Goal: Task Accomplishment & Management: Use online tool/utility

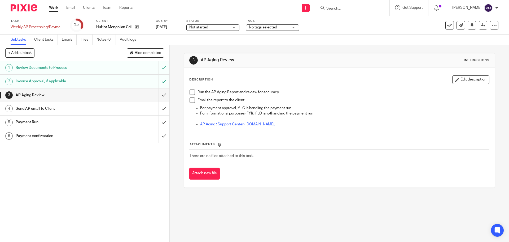
click at [54, 8] on link "Work" at bounding box center [53, 7] width 9 height 5
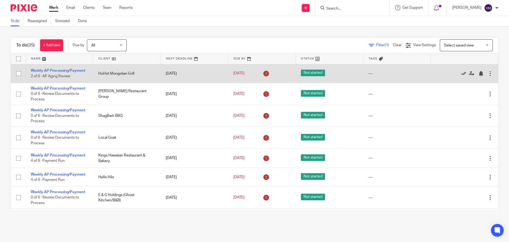
click at [461, 72] on icon at bounding box center [463, 73] width 5 height 5
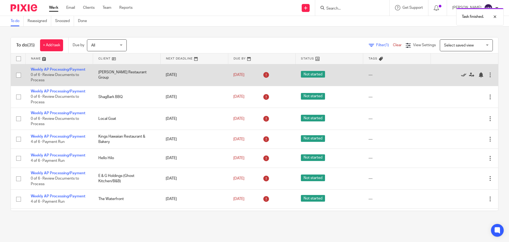
click at [461, 75] on icon at bounding box center [463, 74] width 5 height 5
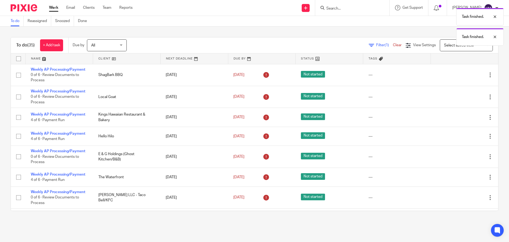
click at [461, 75] on icon at bounding box center [463, 74] width 5 height 5
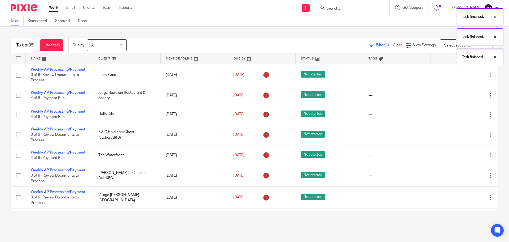
click at [461, 75] on icon at bounding box center [463, 74] width 5 height 5
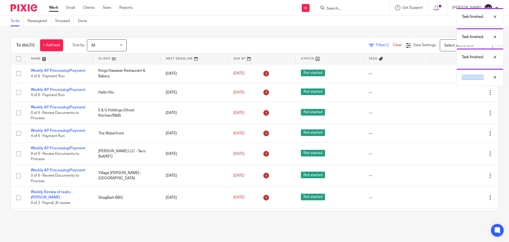
click at [450, 75] on div "Task finished. Task finished. Task finished. Task finished." at bounding box center [379, 45] width 249 height 81
drag, startPoint x: 496, startPoint y: 77, endPoint x: 499, endPoint y: 56, distance: 20.4
click at [496, 77] on div at bounding box center [491, 77] width 14 height 6
click at [495, 57] on div at bounding box center [491, 57] width 14 height 6
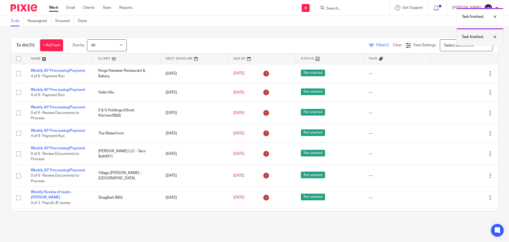
click at [493, 37] on div at bounding box center [491, 37] width 14 height 6
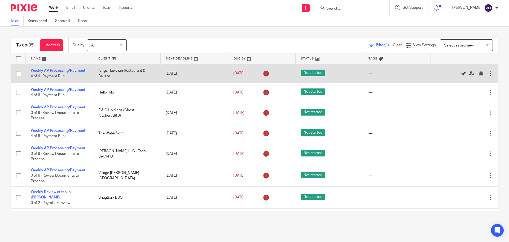
click at [461, 72] on icon at bounding box center [463, 73] width 5 height 5
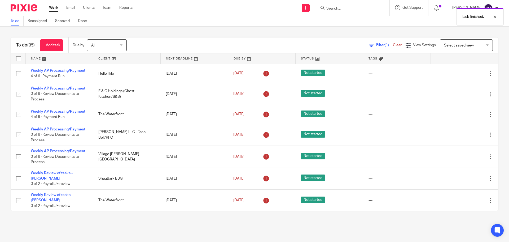
click at [461, 72] on icon at bounding box center [463, 73] width 5 height 5
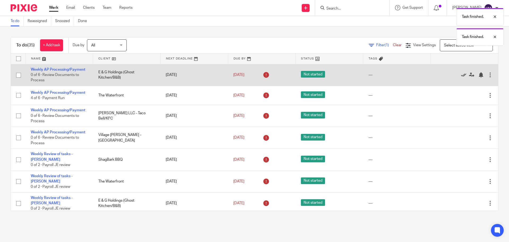
click at [461, 75] on icon at bounding box center [463, 74] width 5 height 5
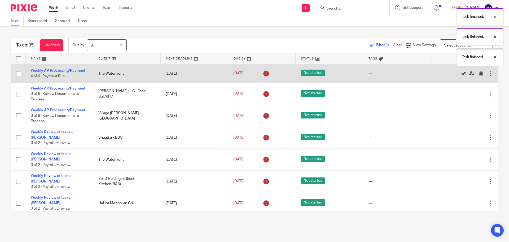
click at [461, 73] on icon at bounding box center [463, 73] width 5 height 5
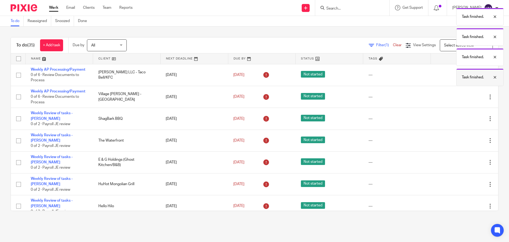
click at [493, 78] on div at bounding box center [491, 77] width 14 height 6
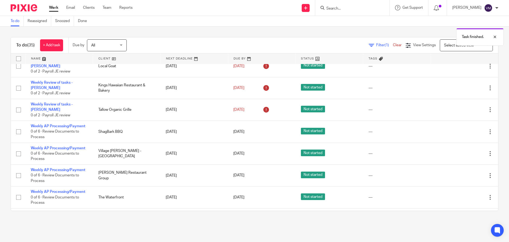
scroll to position [186, 0]
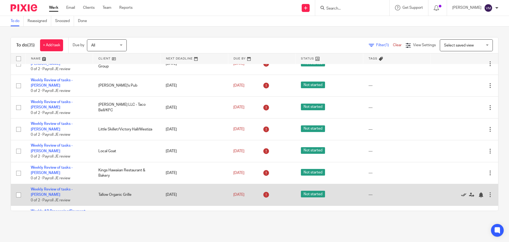
click at [461, 192] on icon at bounding box center [463, 194] width 5 height 5
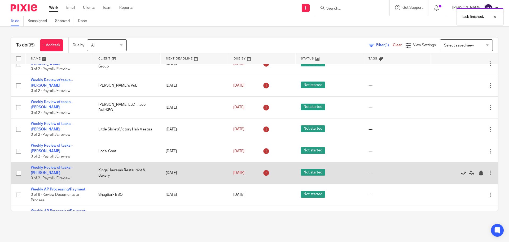
click at [461, 170] on icon at bounding box center [463, 172] width 5 height 5
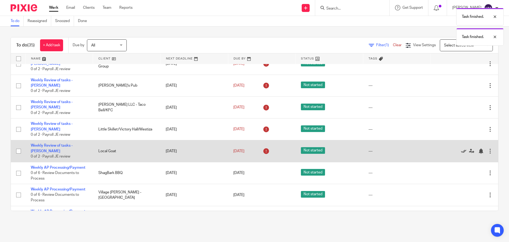
click at [461, 148] on icon at bounding box center [463, 150] width 5 height 5
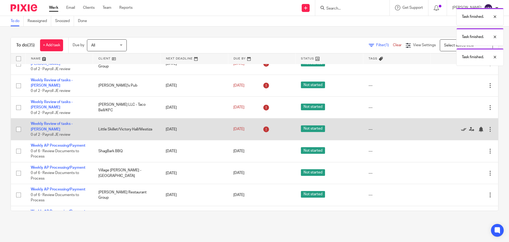
click at [461, 126] on icon at bounding box center [463, 128] width 5 height 5
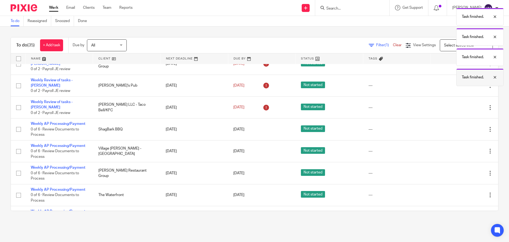
click at [496, 77] on div at bounding box center [491, 77] width 14 height 6
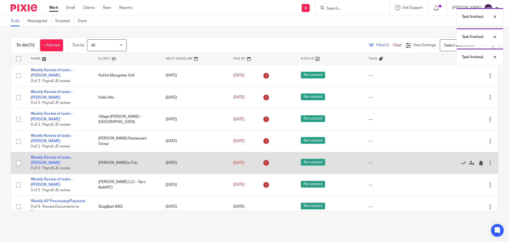
scroll to position [106, 0]
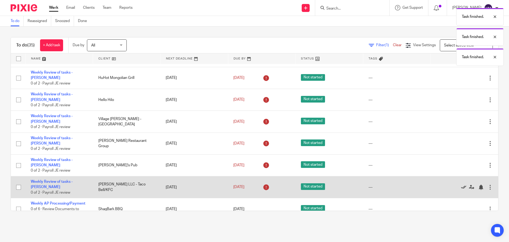
click at [461, 184] on icon at bounding box center [463, 186] width 5 height 5
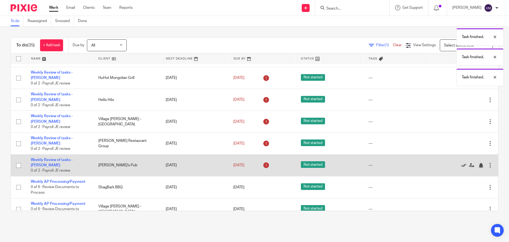
click at [461, 163] on icon at bounding box center [463, 165] width 5 height 5
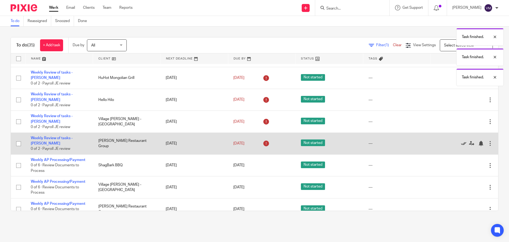
click at [461, 141] on icon at bounding box center [463, 143] width 5 height 5
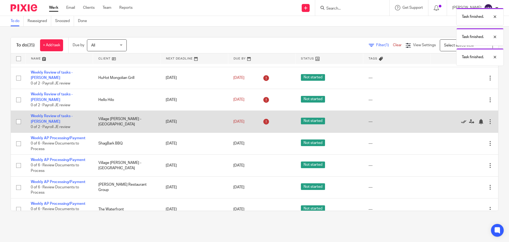
click at [461, 119] on icon at bounding box center [463, 121] width 5 height 5
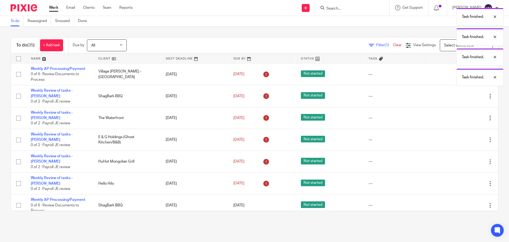
scroll to position [0, 0]
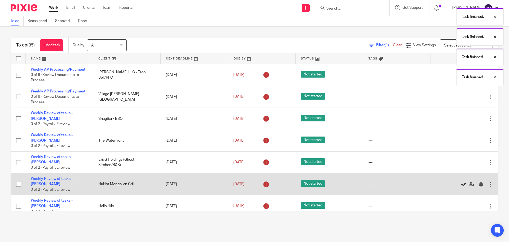
click at [461, 181] on icon at bounding box center [463, 183] width 5 height 5
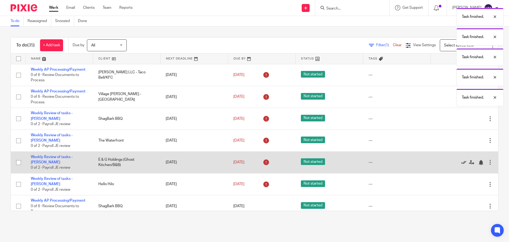
click at [461, 160] on icon at bounding box center [463, 162] width 5 height 5
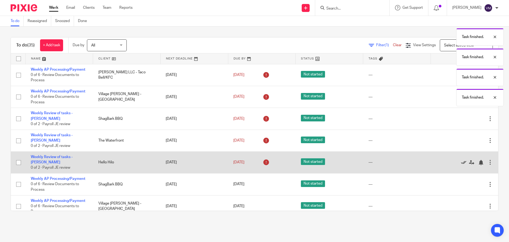
click at [461, 160] on icon at bounding box center [463, 162] width 5 height 5
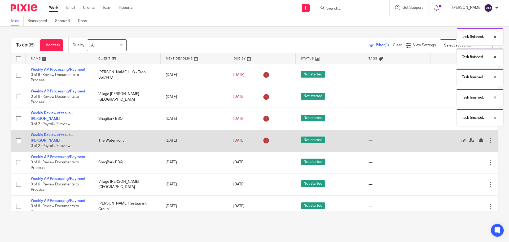
click at [461, 138] on icon at bounding box center [463, 140] width 5 height 5
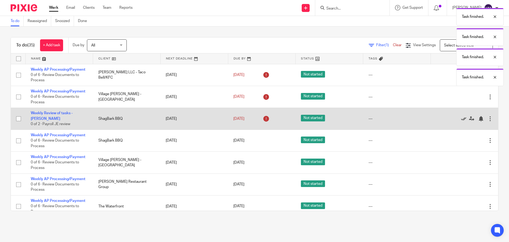
click at [461, 117] on icon at bounding box center [463, 118] width 5 height 5
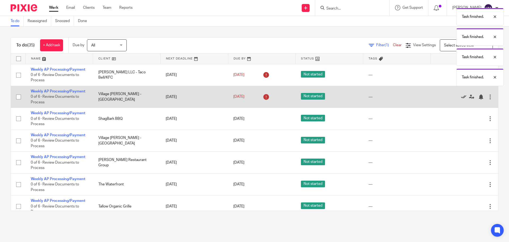
click at [461, 96] on icon at bounding box center [463, 96] width 5 height 5
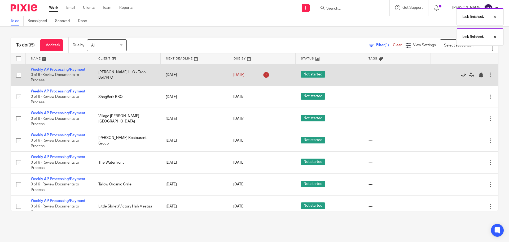
click at [461, 76] on icon at bounding box center [463, 74] width 5 height 5
